Goal: Task Accomplishment & Management: Complete application form

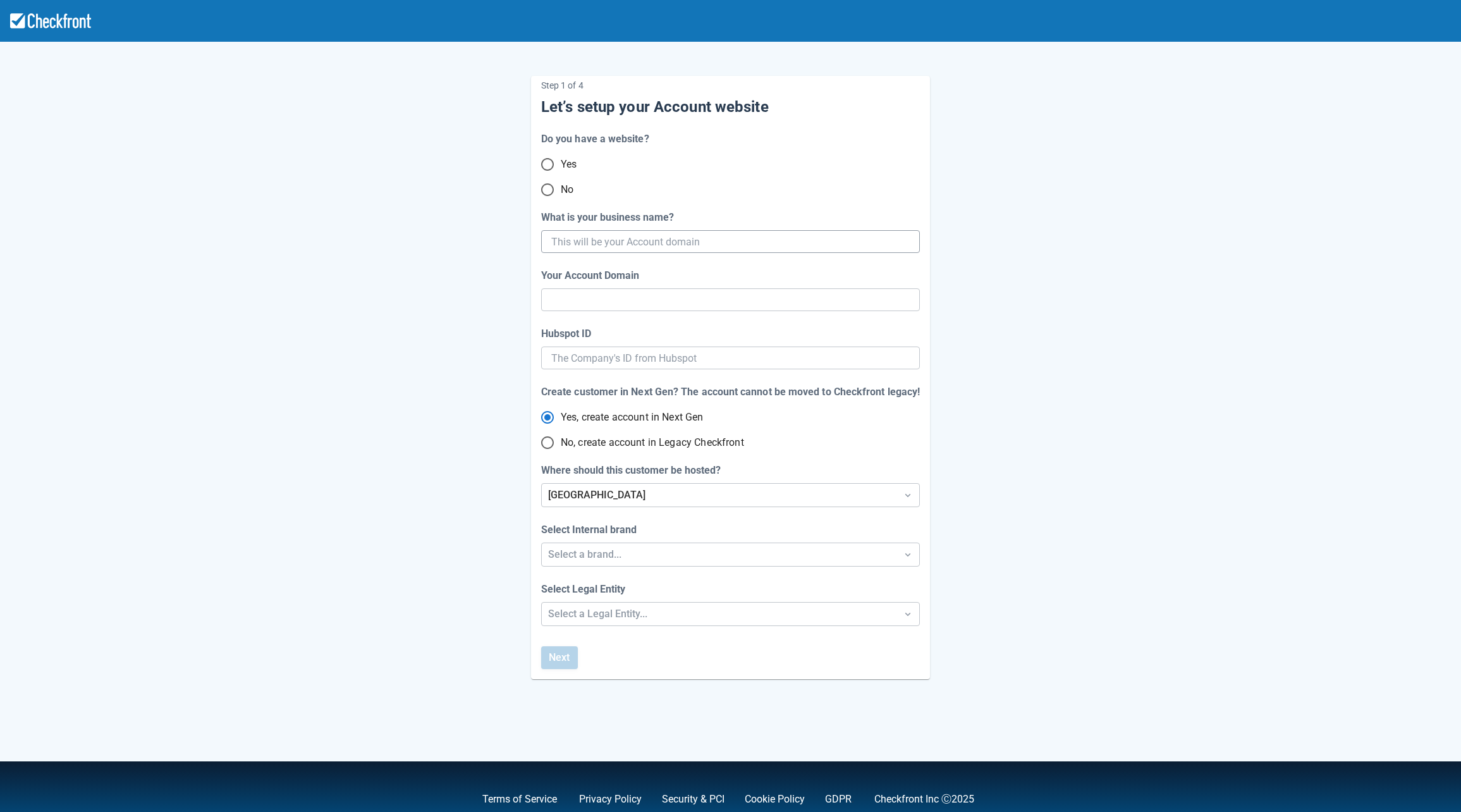
click at [677, 250] on input "What is your business name?" at bounding box center [729, 242] width 356 height 23
type input "[PERSON_NAME]"
click at [543, 190] on input "No" at bounding box center [548, 189] width 26 height 26
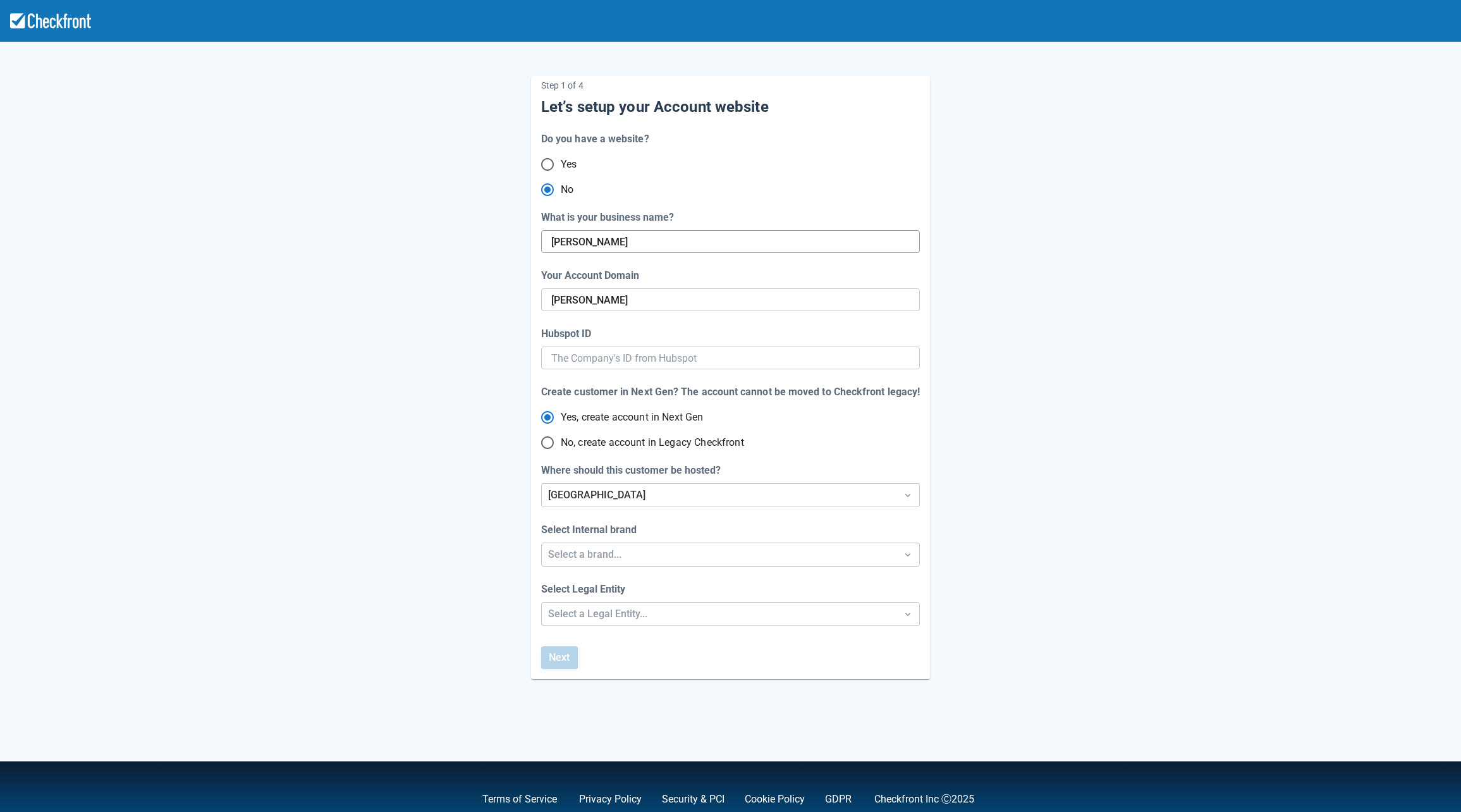
radio input "true"
click at [609, 241] on input "[PERSON_NAME]" at bounding box center [729, 242] width 356 height 23
type input "mariaaug"
radio input "true"
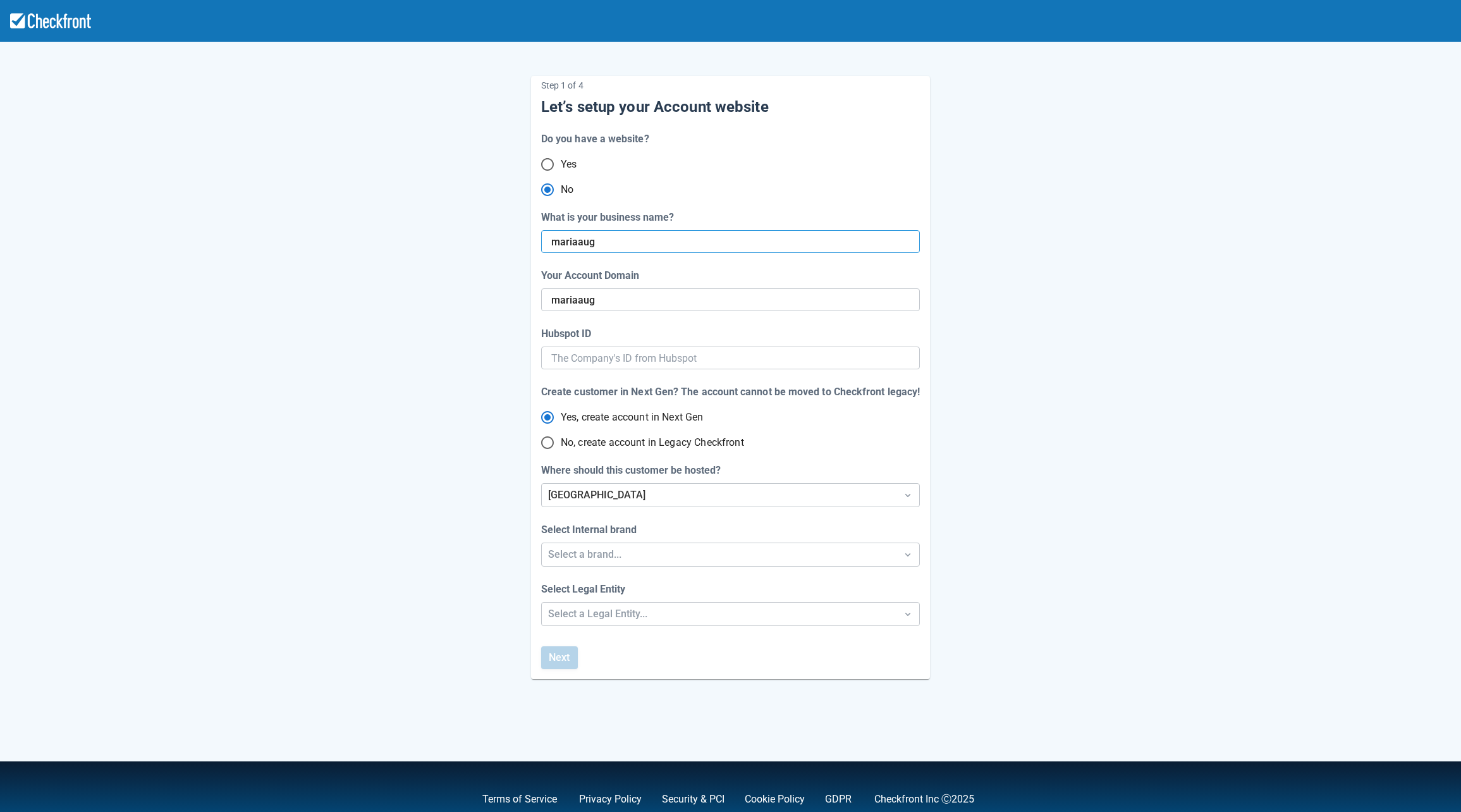
radio input "false"
type input "mariaaug1"
radio input "false"
type input "mariaaug-1"
type input "mariaaug19"
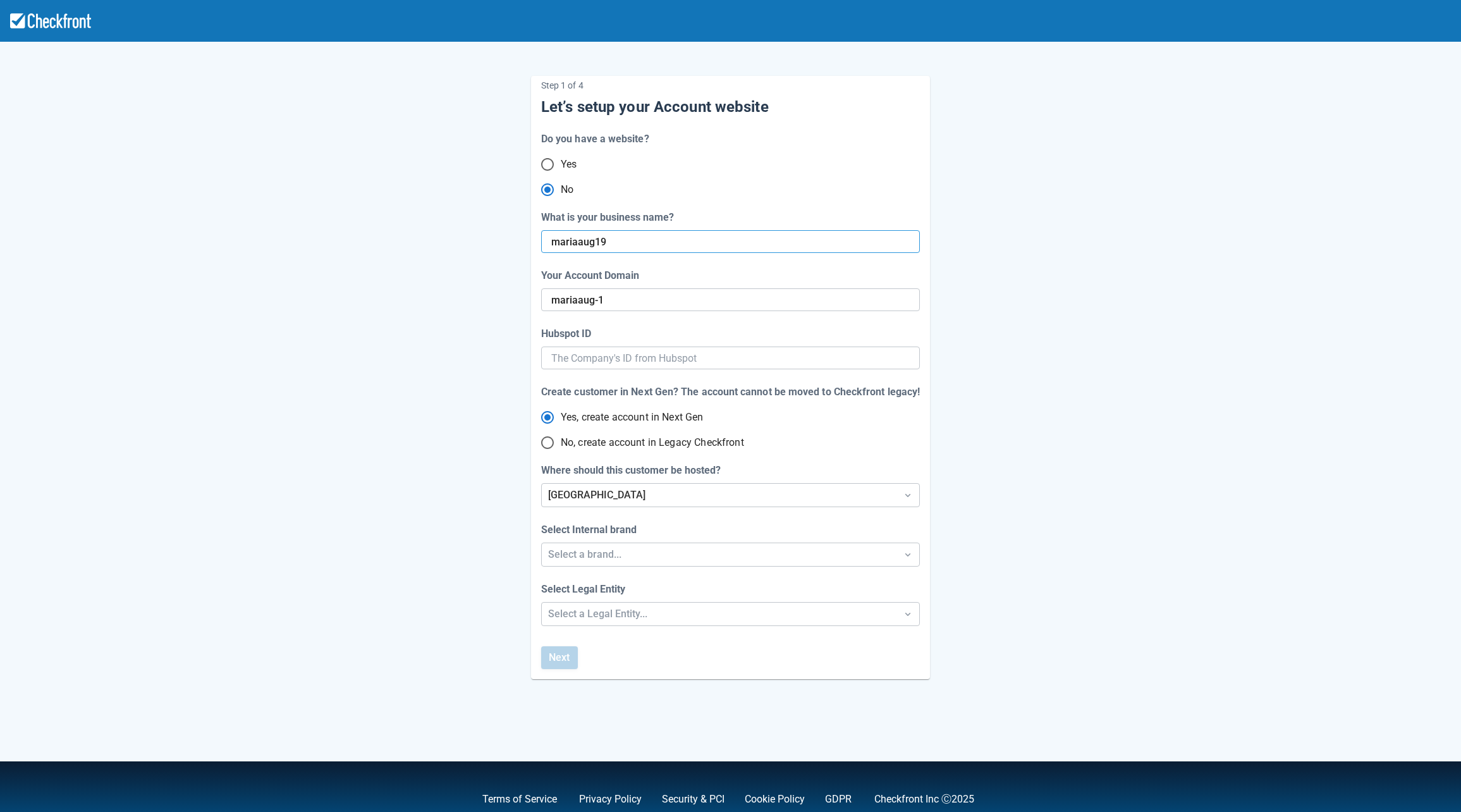
radio input "false"
type input "mariaaug-19"
type input "mariaaug192"
radio input "false"
type input "mariaaug19202"
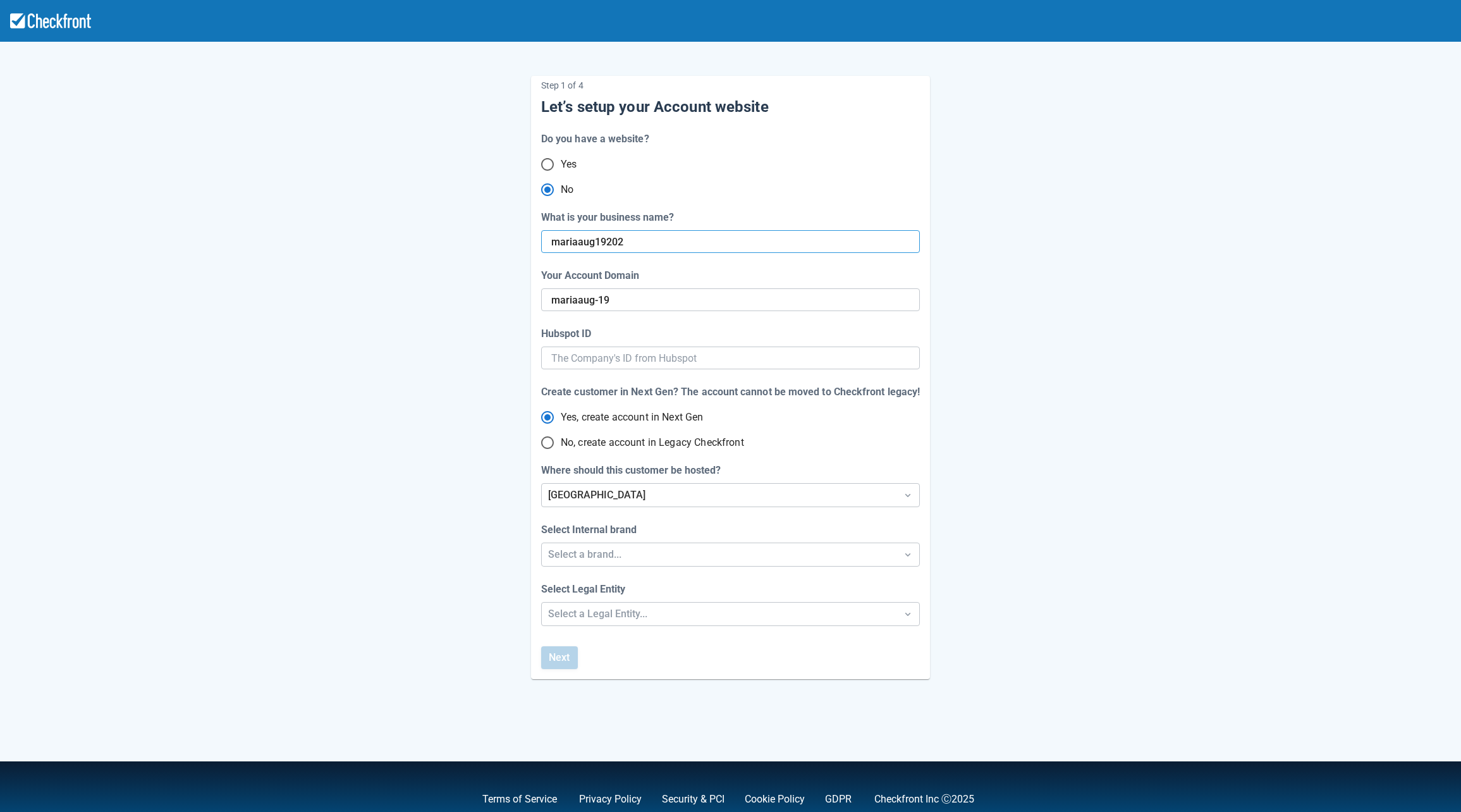
radio input "false"
type input "mariaaug-192"
radio input "false"
type input "mariaaug192025"
type input "mariaaug-19202"
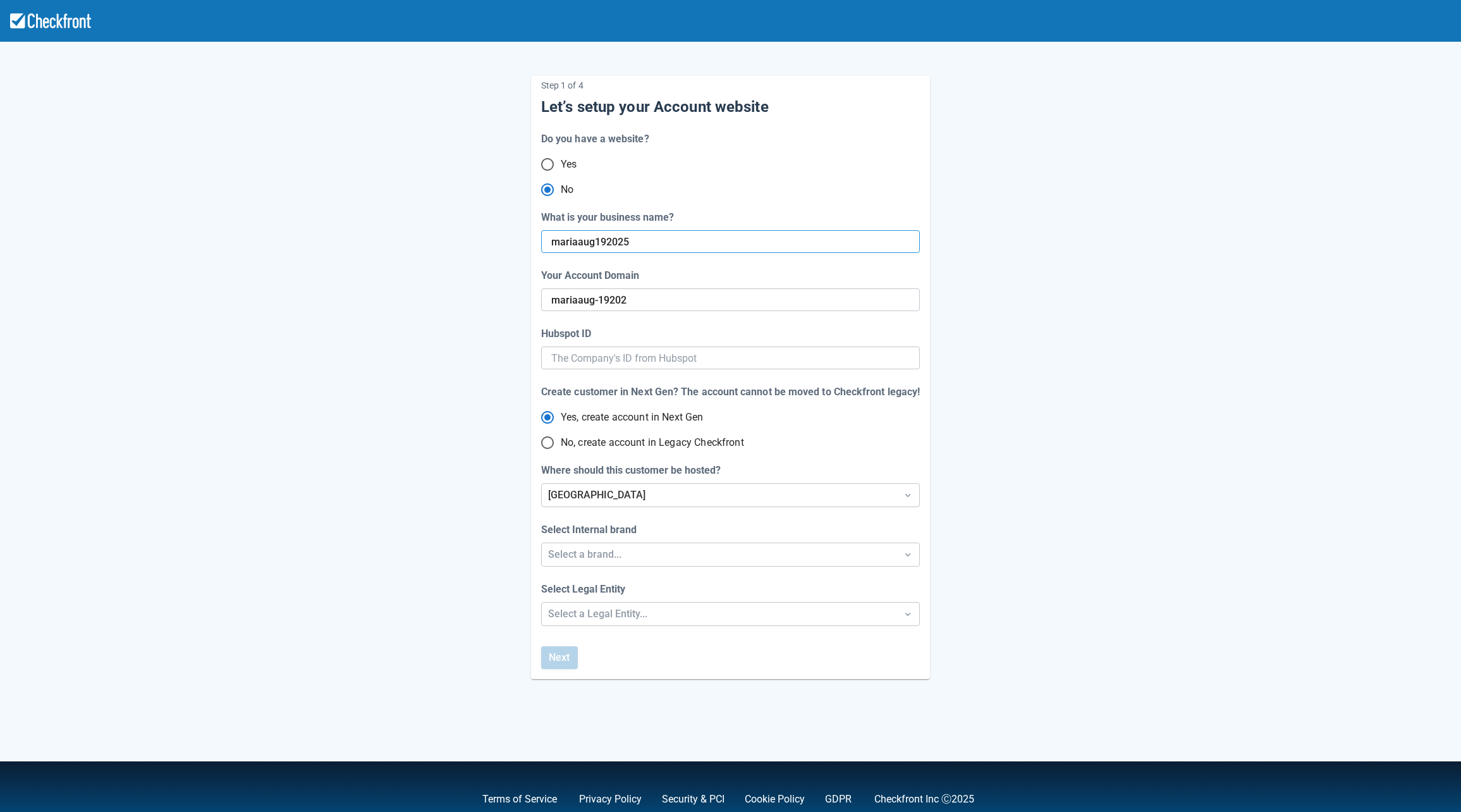
radio input "false"
type input "mariaaug-192025"
radio input "false"
drag, startPoint x: 638, startPoint y: 239, endPoint x: 533, endPoint y: 238, distance: 105.0
click at [533, 238] on div "Step 1 of 4 Let’s setup your Account website Do you have a website? Yes No What…" at bounding box center [730, 377] width 399 height 603
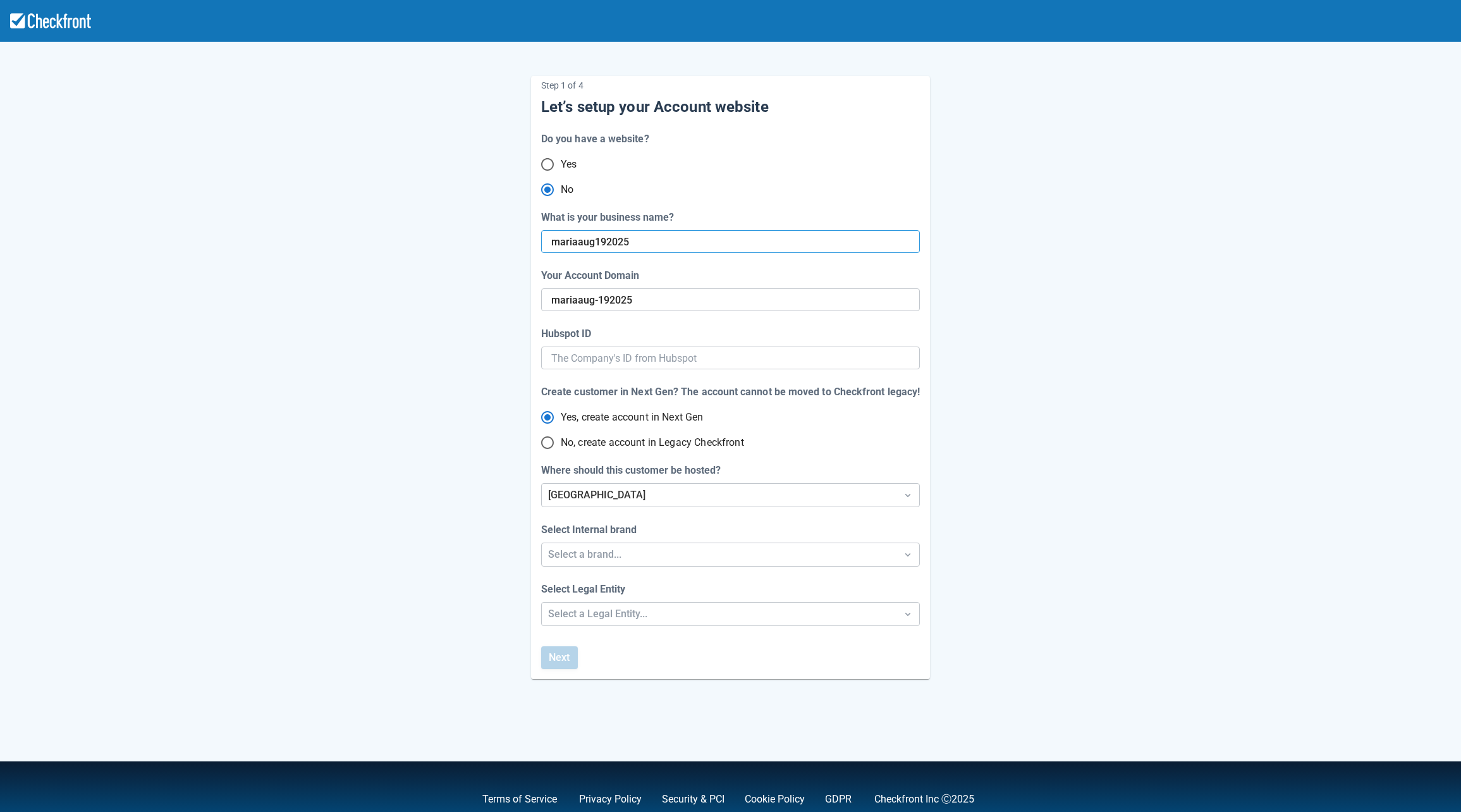
type input "mariaaug192025"
click at [553, 442] on input "No, create account in Legacy Checkfront" at bounding box center [548, 443] width 26 height 26
radio input "true"
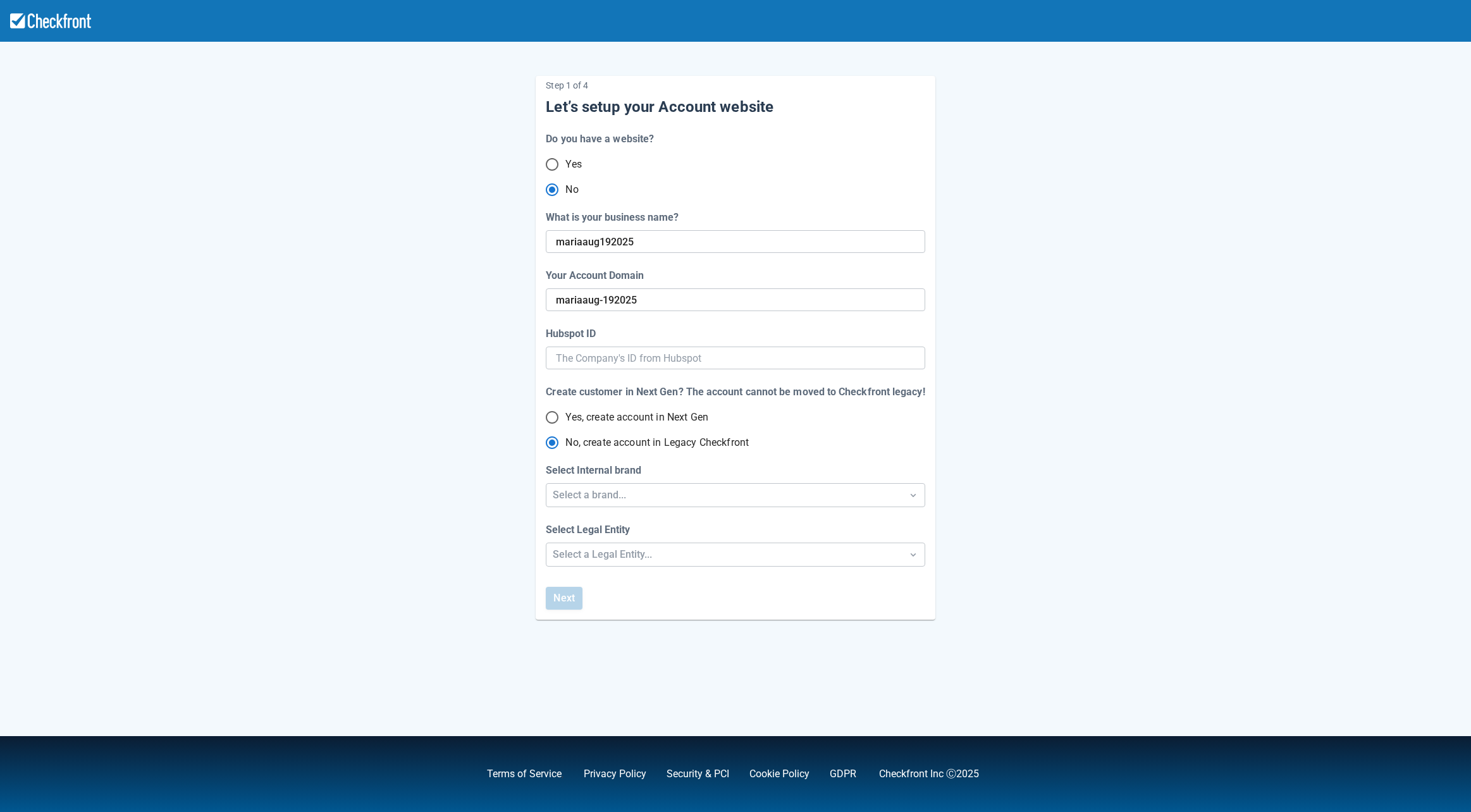
radio input "true"
click at [558, 414] on input "Yes, create account in Next Gen" at bounding box center [552, 417] width 26 height 26
radio input "true"
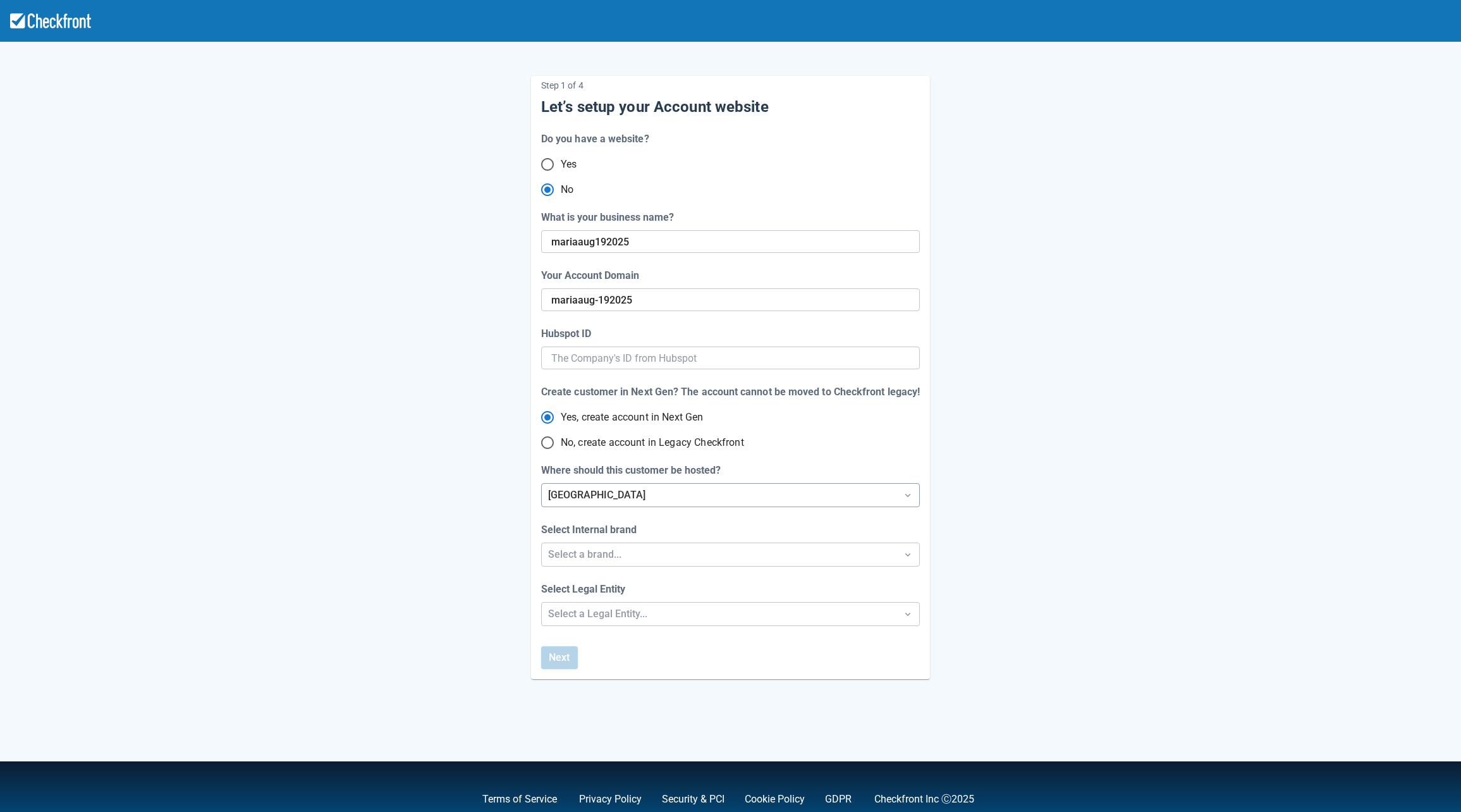
radio input "true"
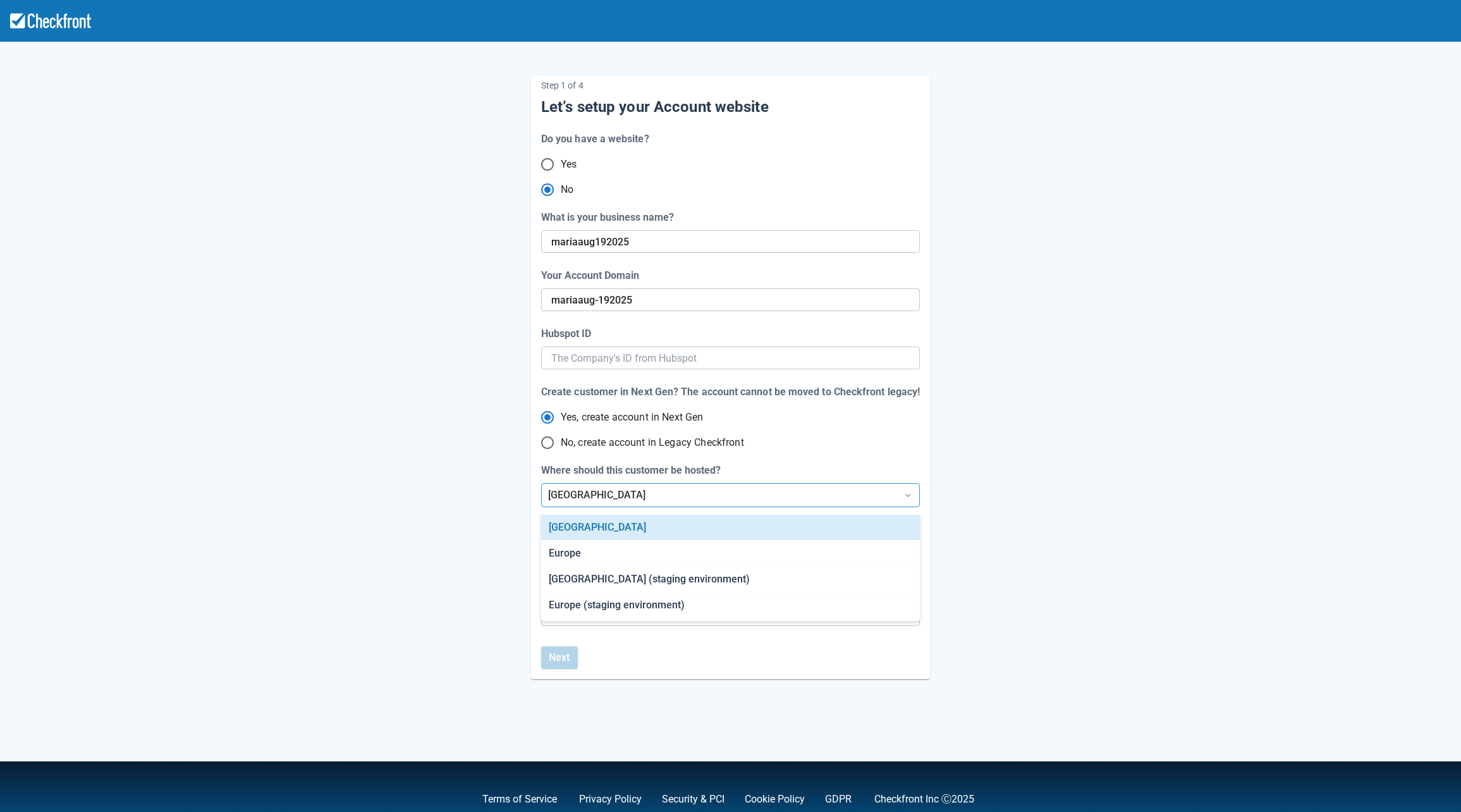
click at [618, 492] on div "[GEOGRAPHIC_DATA]" at bounding box center [719, 495] width 342 height 15
click at [655, 584] on div "[GEOGRAPHIC_DATA] (staging environment)" at bounding box center [730, 579] width 378 height 26
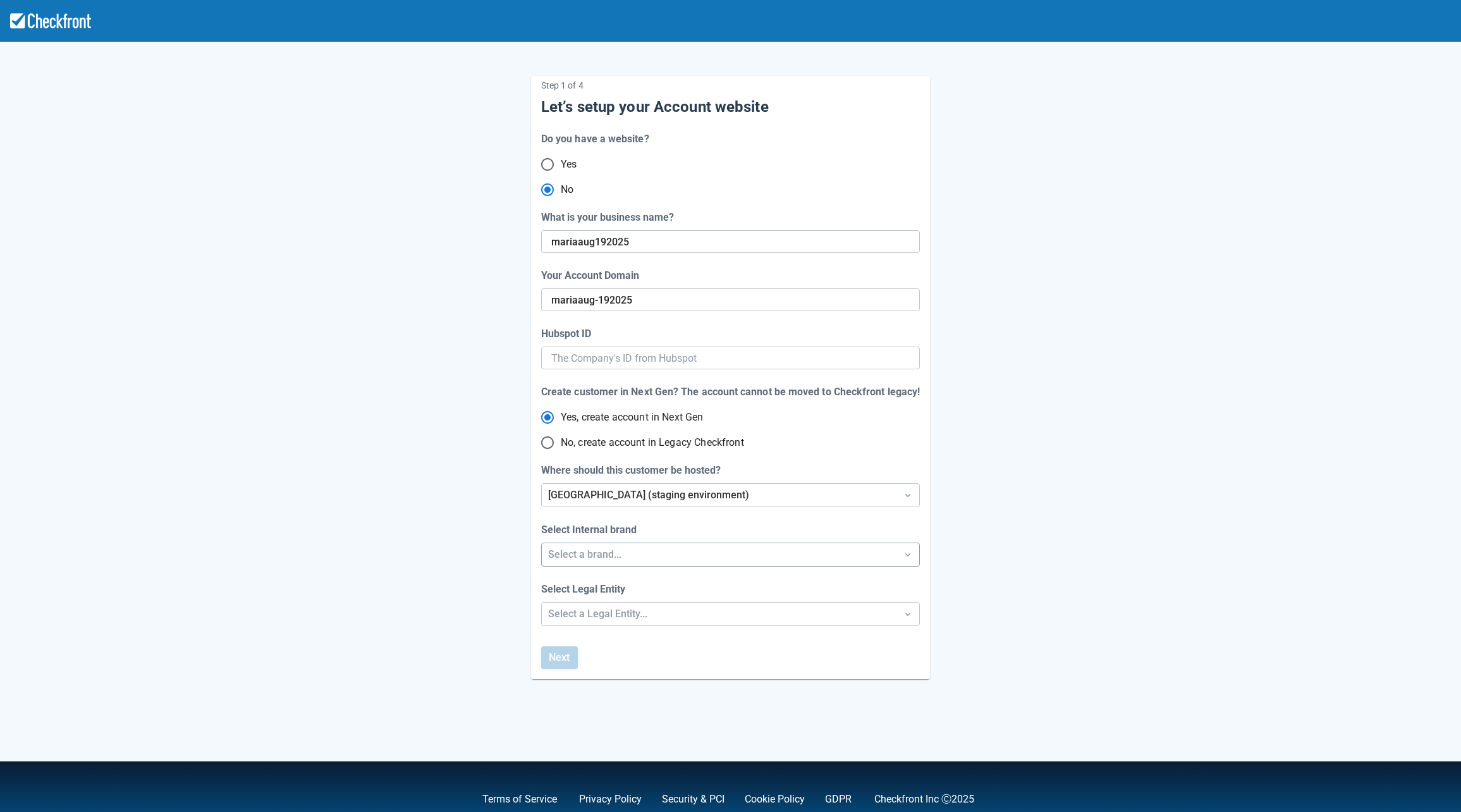
click at [593, 557] on div "Select a brand..." at bounding box center [719, 555] width 342 height 15
click at [575, 591] on div "Checkfront" at bounding box center [730, 586] width 378 height 26
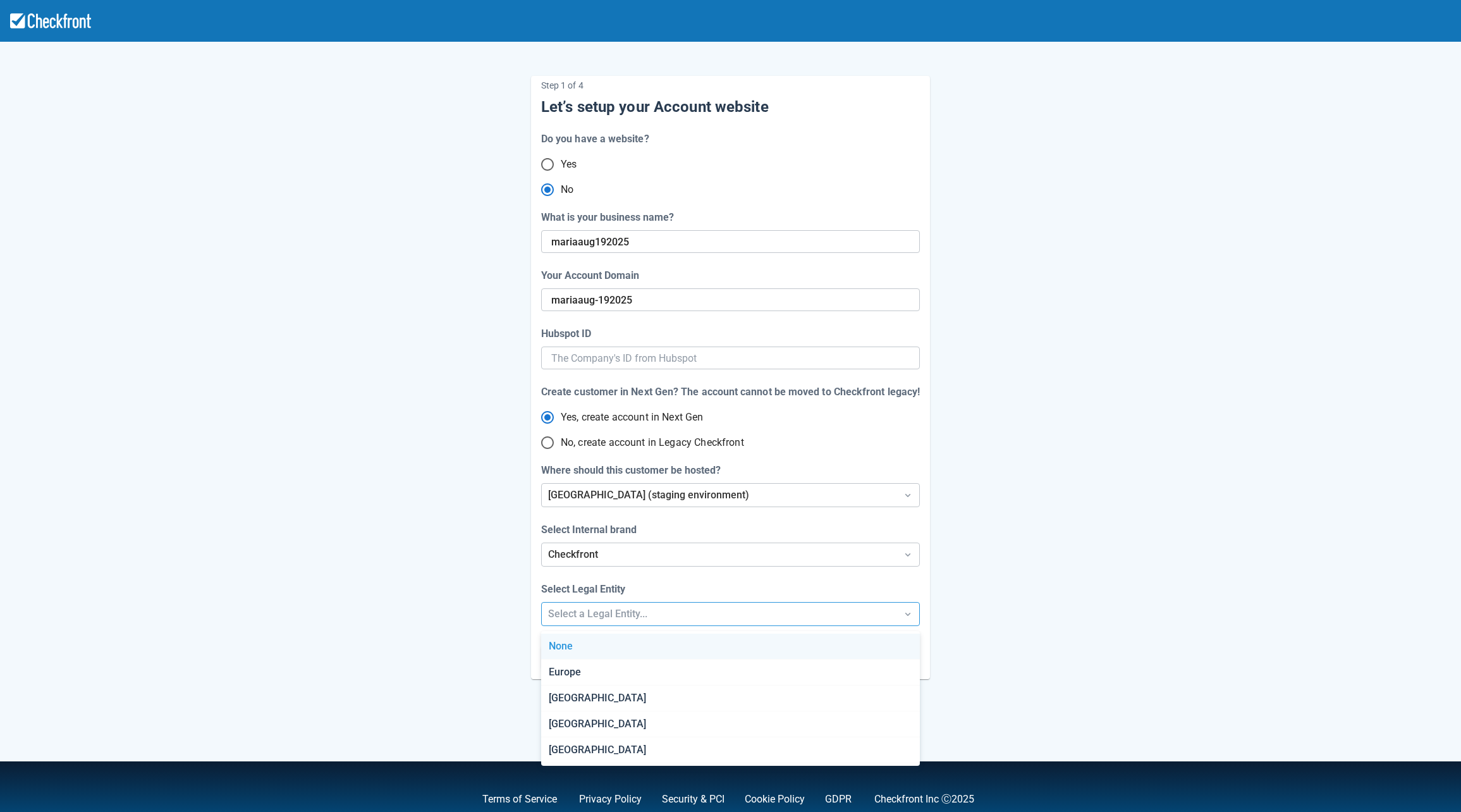
click at [610, 605] on div "Select a Legal Entity..." at bounding box center [719, 614] width 355 height 23
click at [607, 700] on div "[GEOGRAPHIC_DATA]" at bounding box center [730, 697] width 378 height 26
radio input "false"
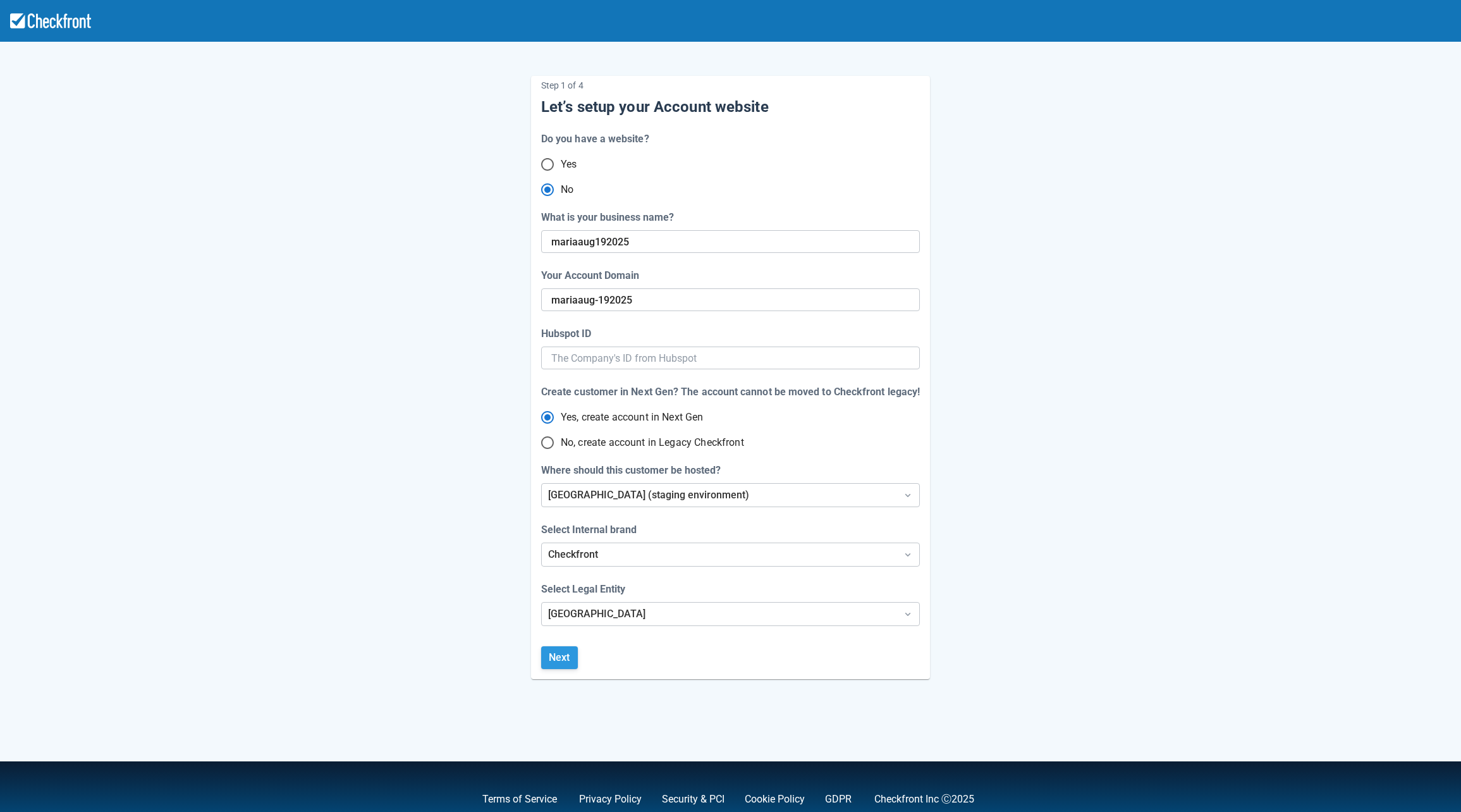
click at [566, 665] on button "Next" at bounding box center [559, 657] width 37 height 23
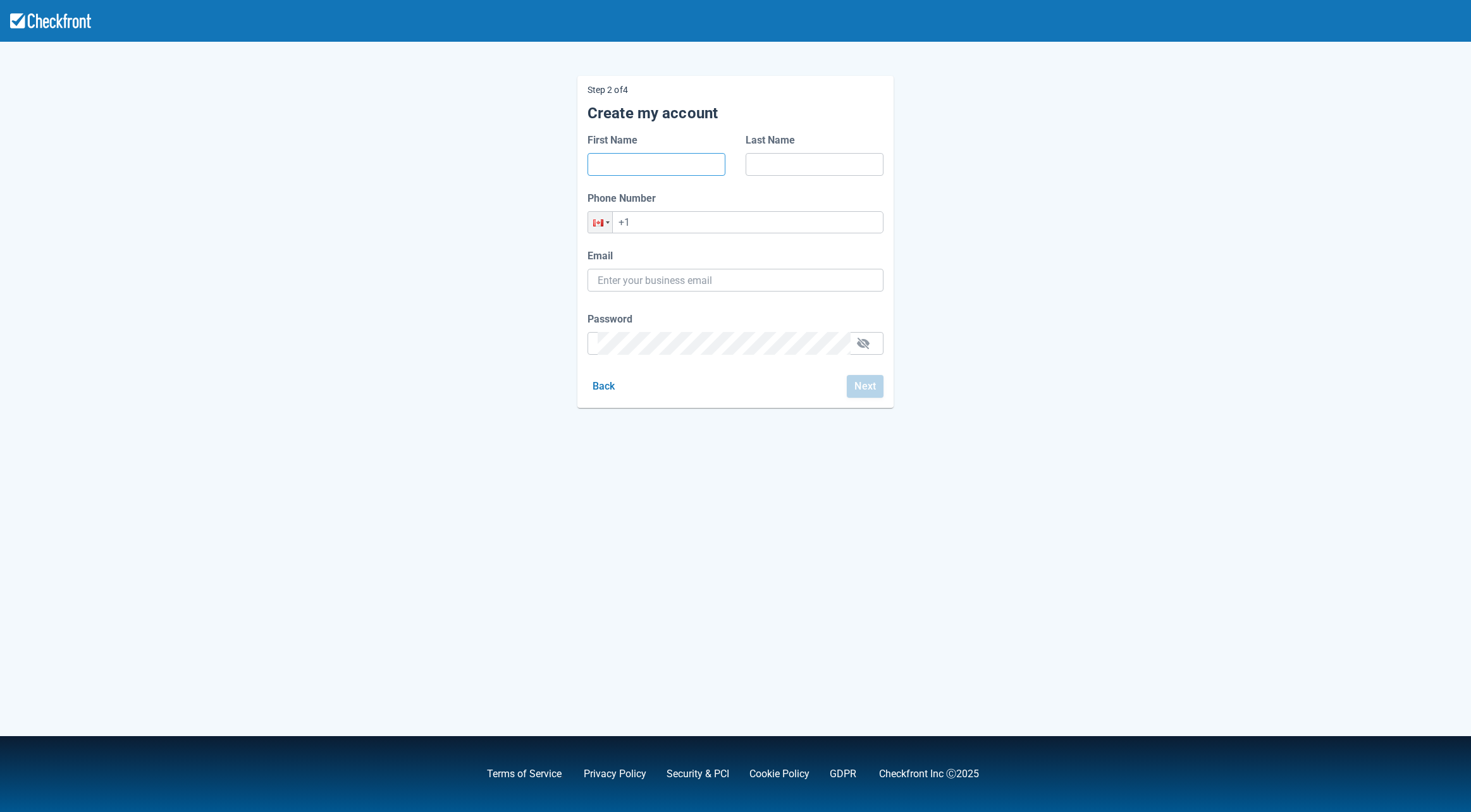
click at [645, 167] on input "First Name" at bounding box center [656, 164] width 117 height 23
type input "[PERSON_NAME]"
click at [800, 160] on input "Last Name" at bounding box center [814, 164] width 117 height 23
type input "b"
click at [666, 230] on input "+1" at bounding box center [735, 222] width 296 height 22
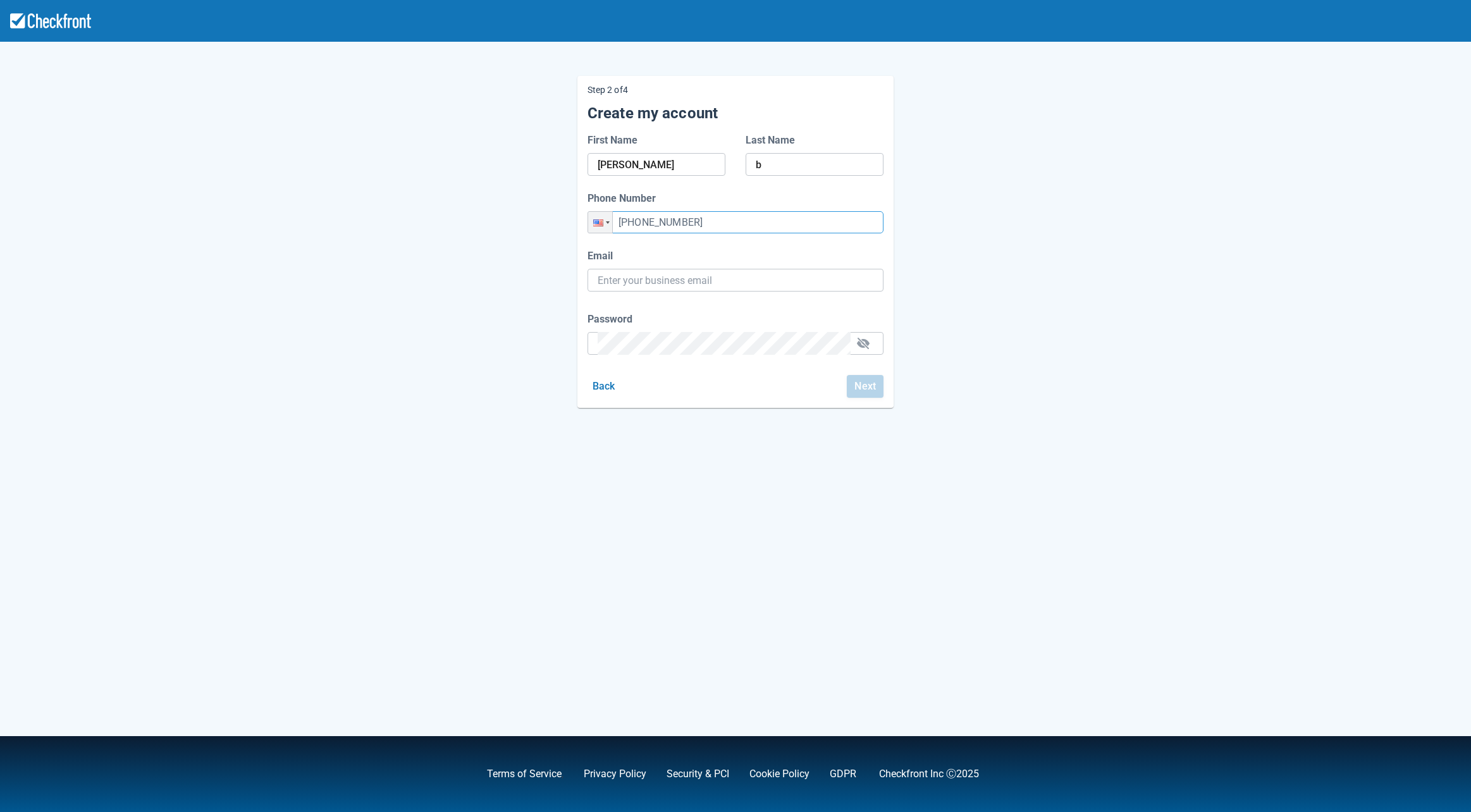
type input "[PHONE_NUMBER]"
click at [653, 276] on input "Email" at bounding box center [735, 280] width 276 height 23
paste input "[EMAIL_ADDRESS][DOMAIN_NAME]"
type input "[EMAIL_ADDRESS][DOMAIN_NAME]"
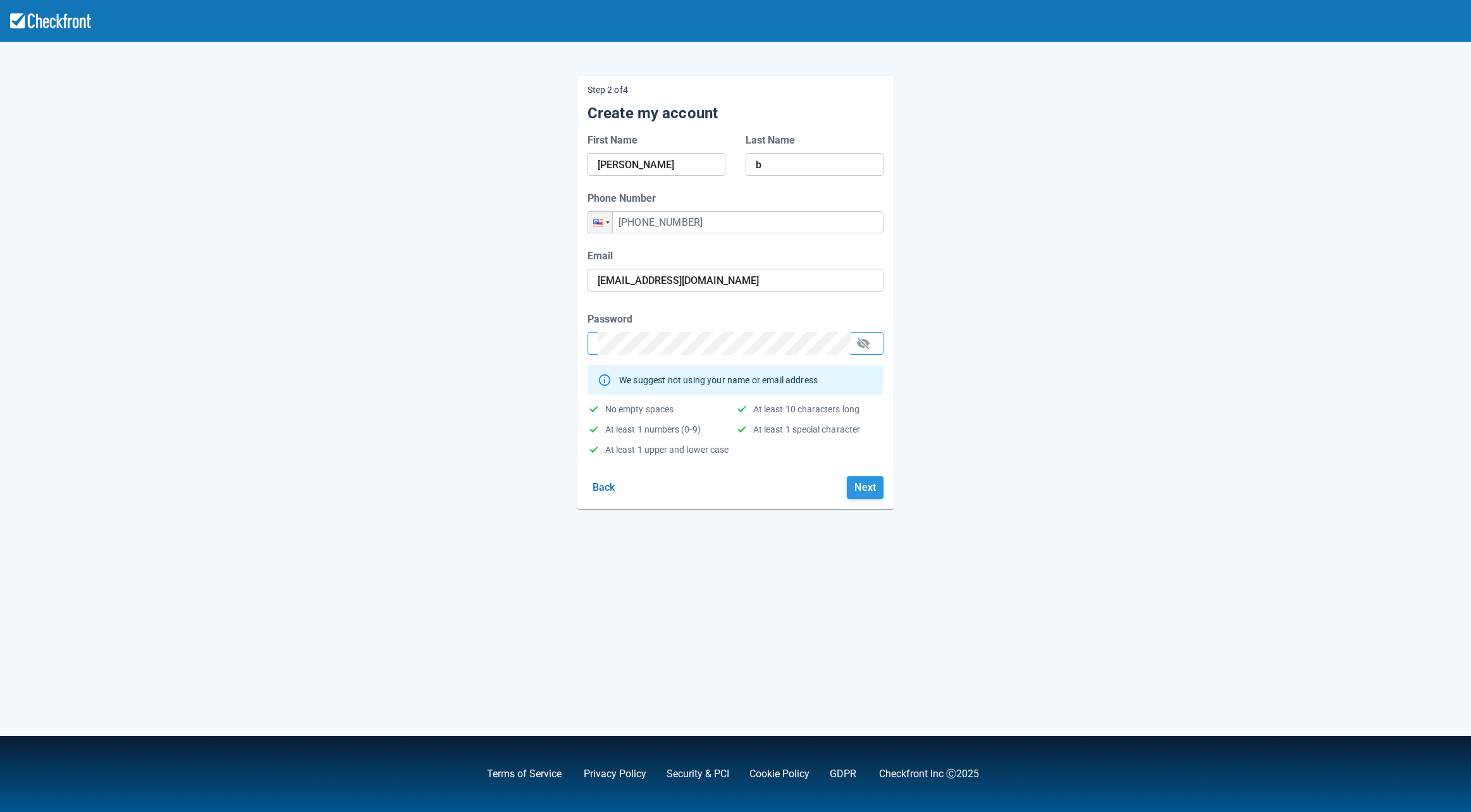
click at [875, 491] on button "Next" at bounding box center [865, 487] width 37 height 23
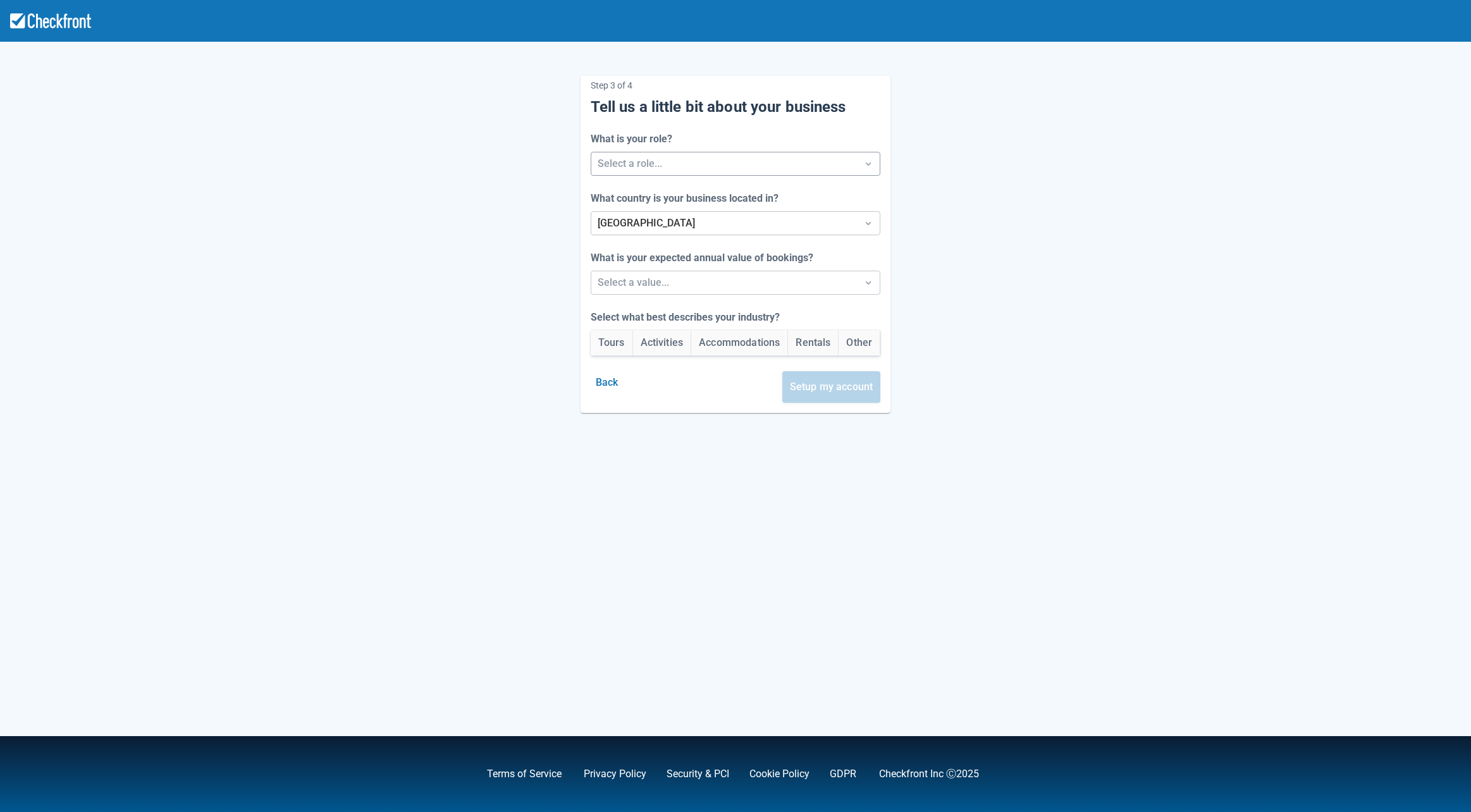
click at [641, 157] on div at bounding box center [724, 164] width 253 height 18
click at [639, 219] on div "Staff" at bounding box center [735, 222] width 296 height 26
click at [639, 219] on div at bounding box center [724, 223] width 253 height 18
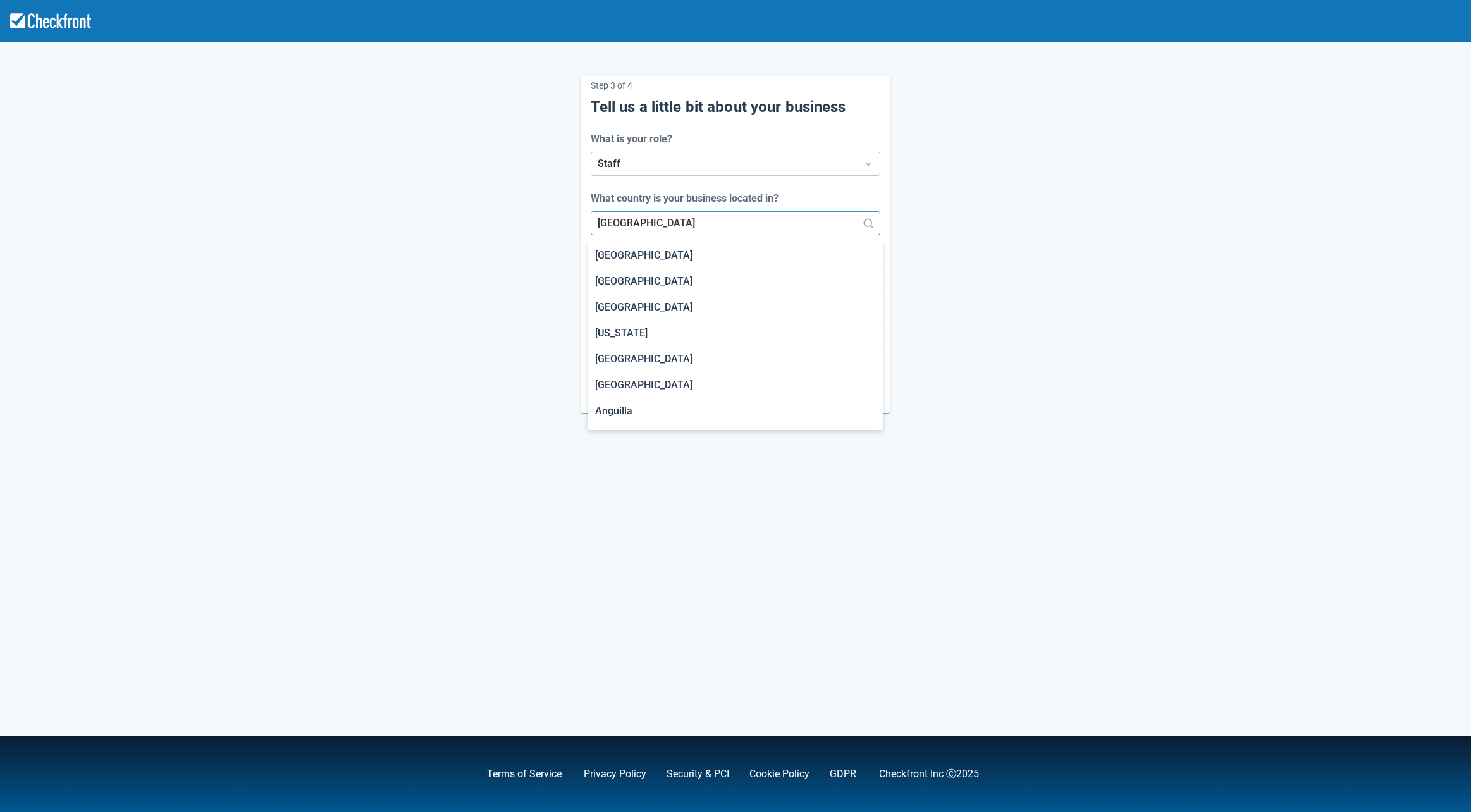
scroll to position [728, 0]
drag, startPoint x: 381, startPoint y: 203, endPoint x: 458, endPoint y: 221, distance: 79.1
click at [382, 203] on div "Step 3 of 4 Tell us a little bit about your business What is your role? Staff W…" at bounding box center [735, 234] width 721 height 357
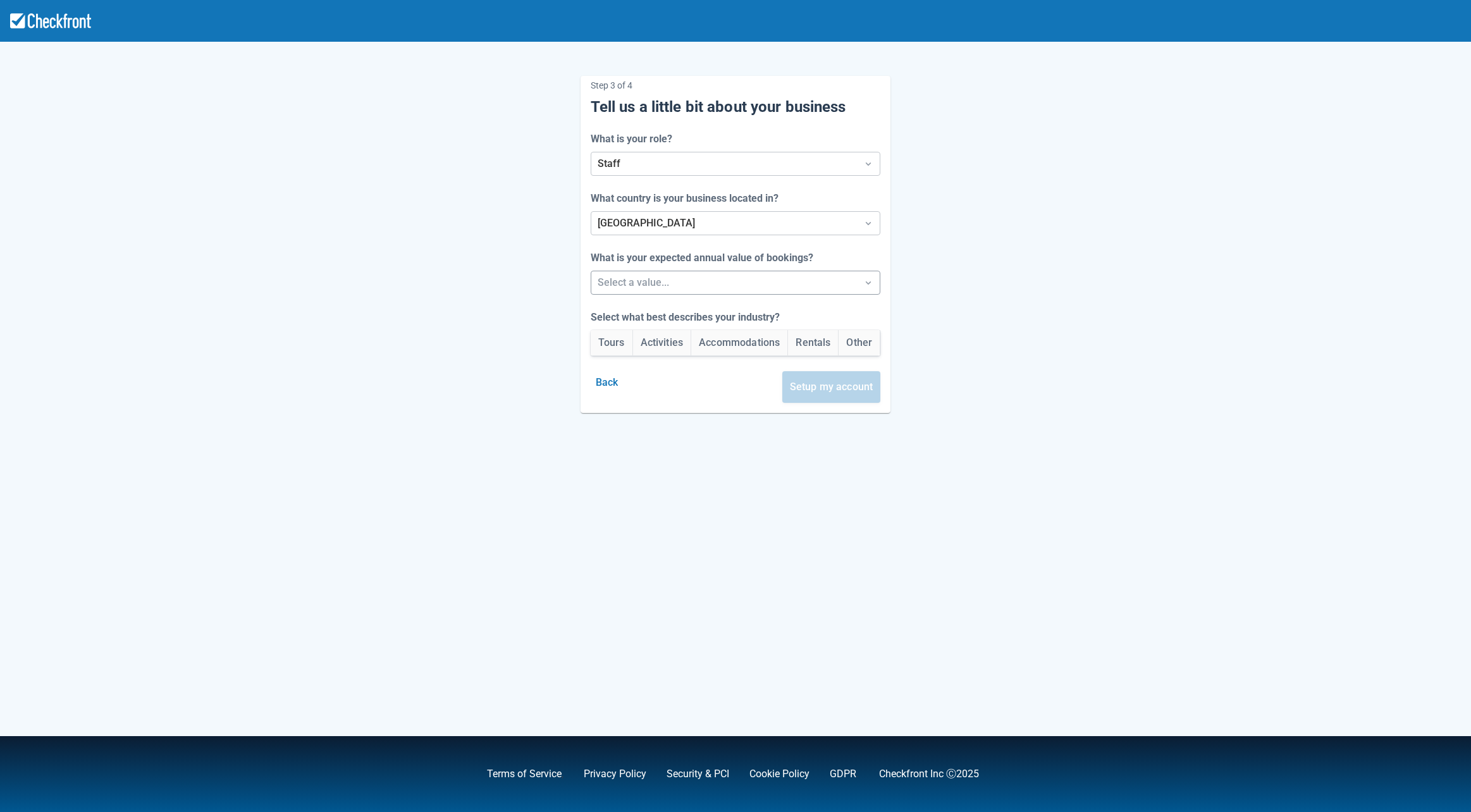
click at [603, 271] on div "What is your expected annual value of bookings? Select a value..." at bounding box center [736, 273] width 290 height 44
click at [607, 278] on div at bounding box center [724, 282] width 253 height 18
click at [621, 319] on div "Under $250k/yr" at bounding box center [735, 314] width 296 height 26
click at [601, 341] on button "Tours" at bounding box center [612, 343] width 42 height 25
click at [816, 383] on button "Setup my account" at bounding box center [832, 387] width 99 height 32
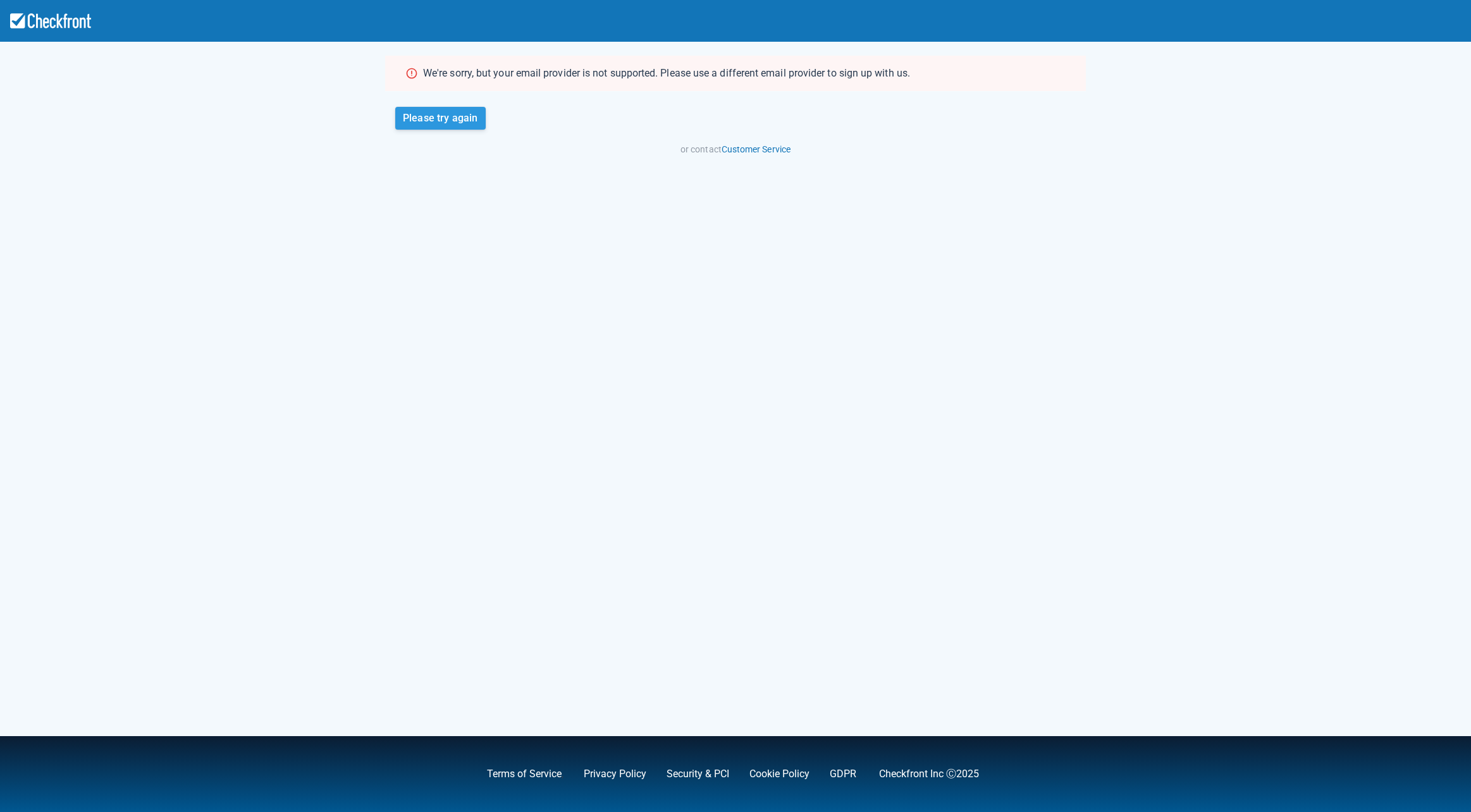
click at [430, 124] on button "Please try again" at bounding box center [440, 118] width 90 height 23
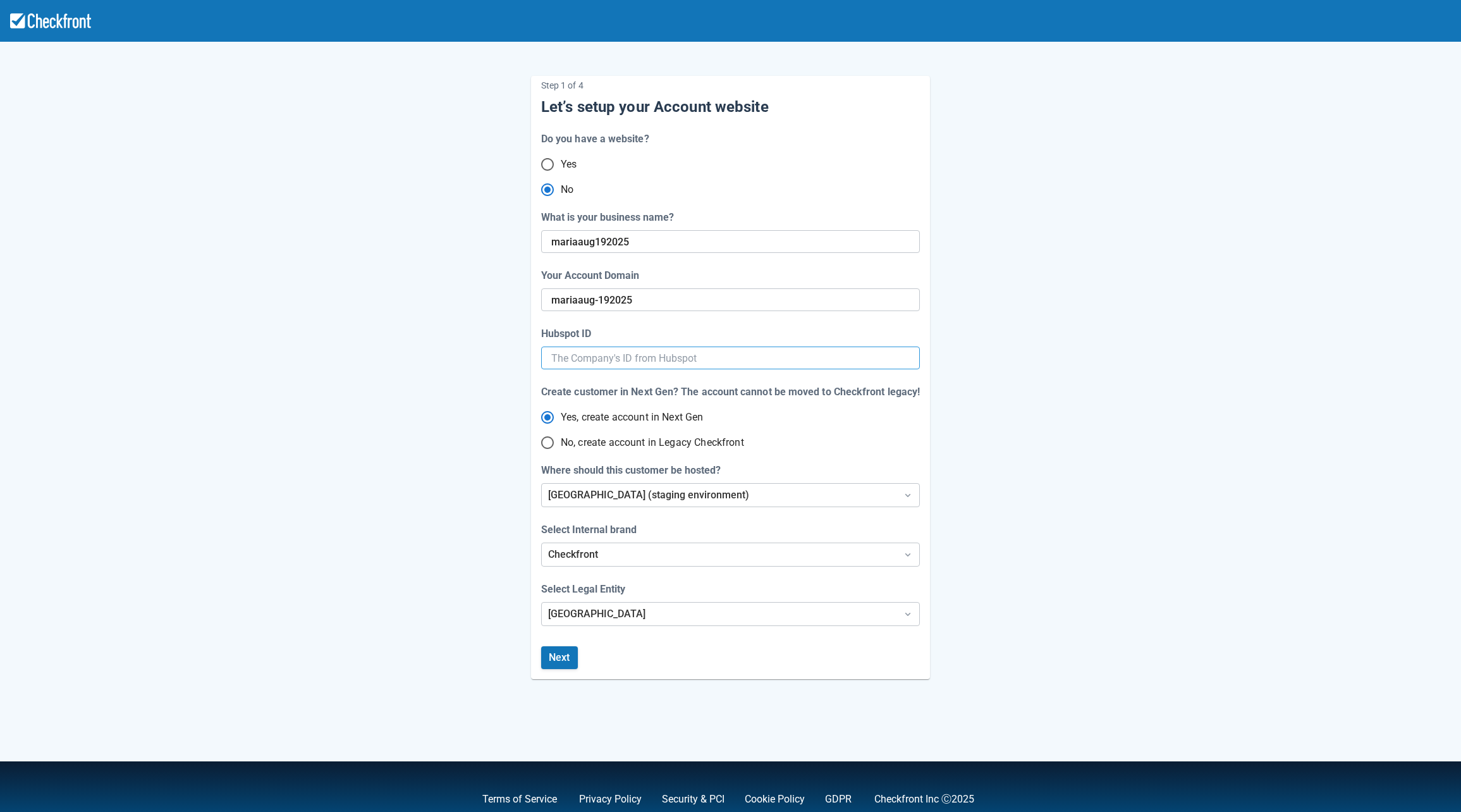
click at [596, 355] on input "Hubspot ID" at bounding box center [730, 357] width 359 height 23
click at [566, 664] on button "Next" at bounding box center [559, 657] width 37 height 23
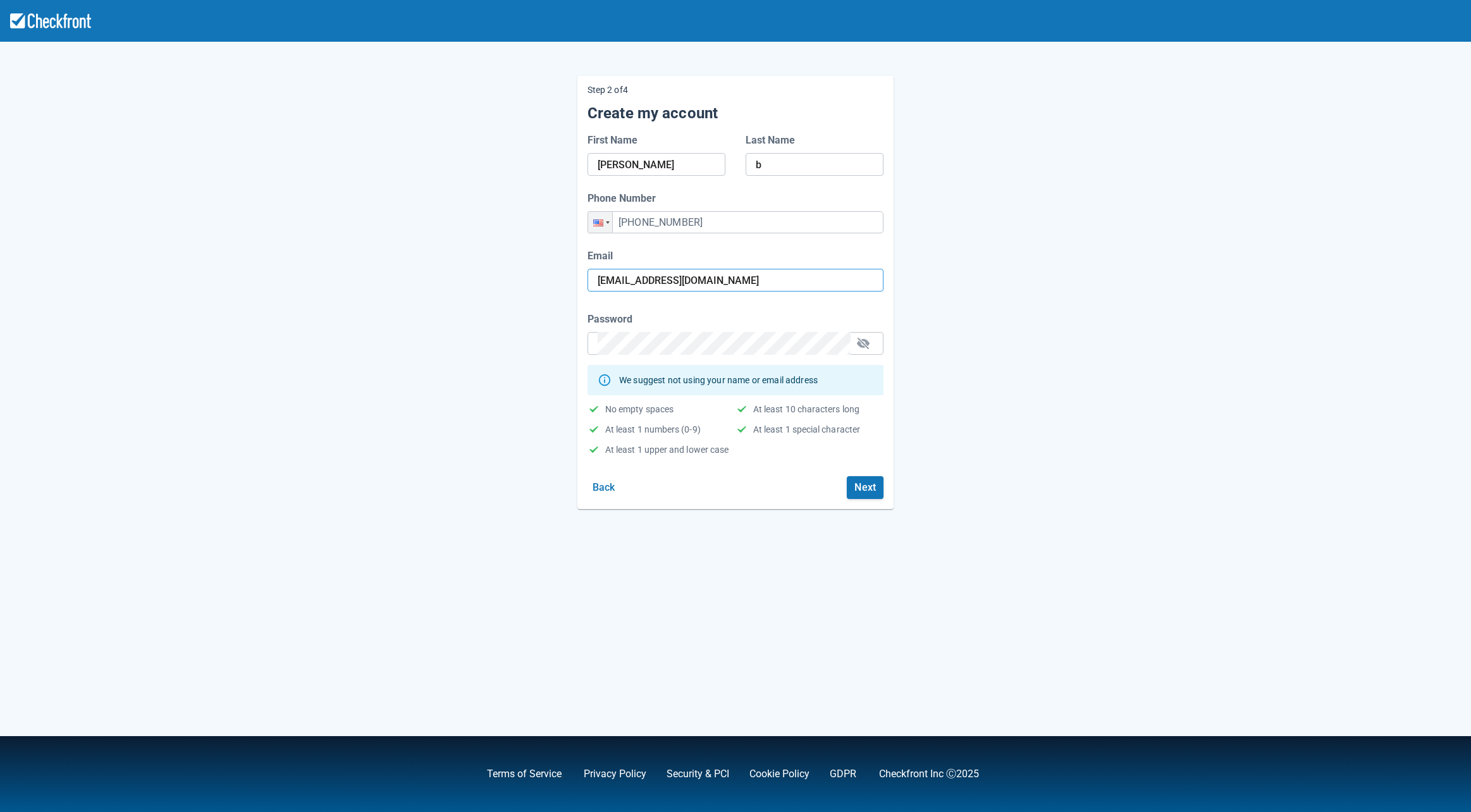
drag, startPoint x: 739, startPoint y: 276, endPoint x: 529, endPoint y: 259, distance: 210.7
click at [529, 259] on div "Step 2 of 4 Create my account First Name [PERSON_NAME] Last Name b Phone Number…" at bounding box center [735, 282] width 721 height 453
type input "[EMAIL_ADDRESS][DOMAIN_NAME]"
click at [877, 484] on button "Next" at bounding box center [865, 487] width 37 height 23
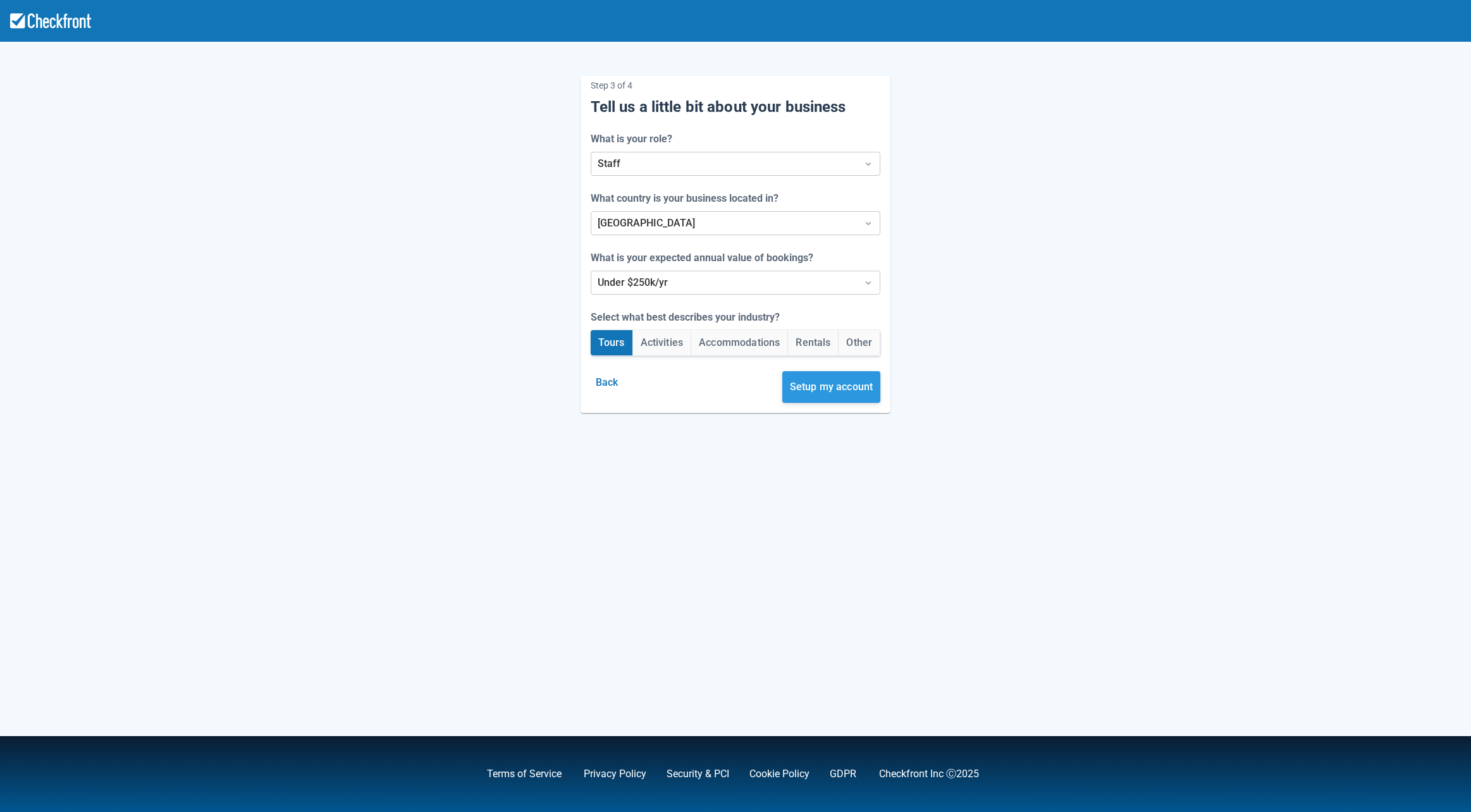
click at [838, 398] on button "Setup my account" at bounding box center [832, 387] width 99 height 32
